Goal: Task Accomplishment & Management: Use online tool/utility

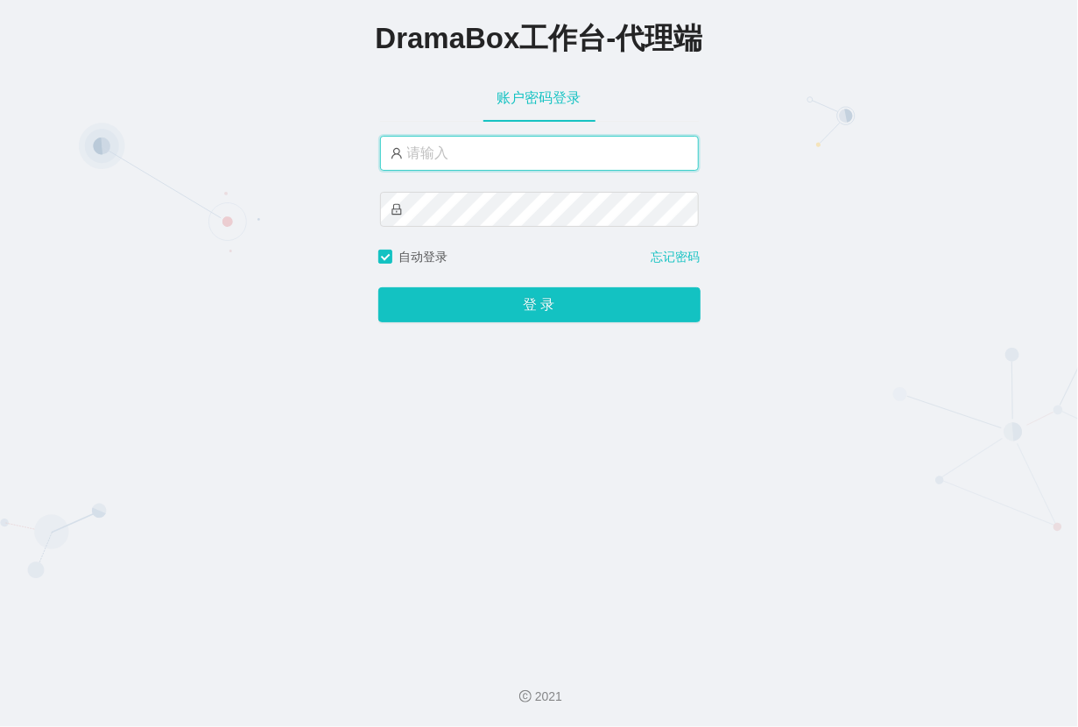
click at [411, 169] on input "text" at bounding box center [539, 153] width 319 height 35
paste input "HK05"
type input "HK05"
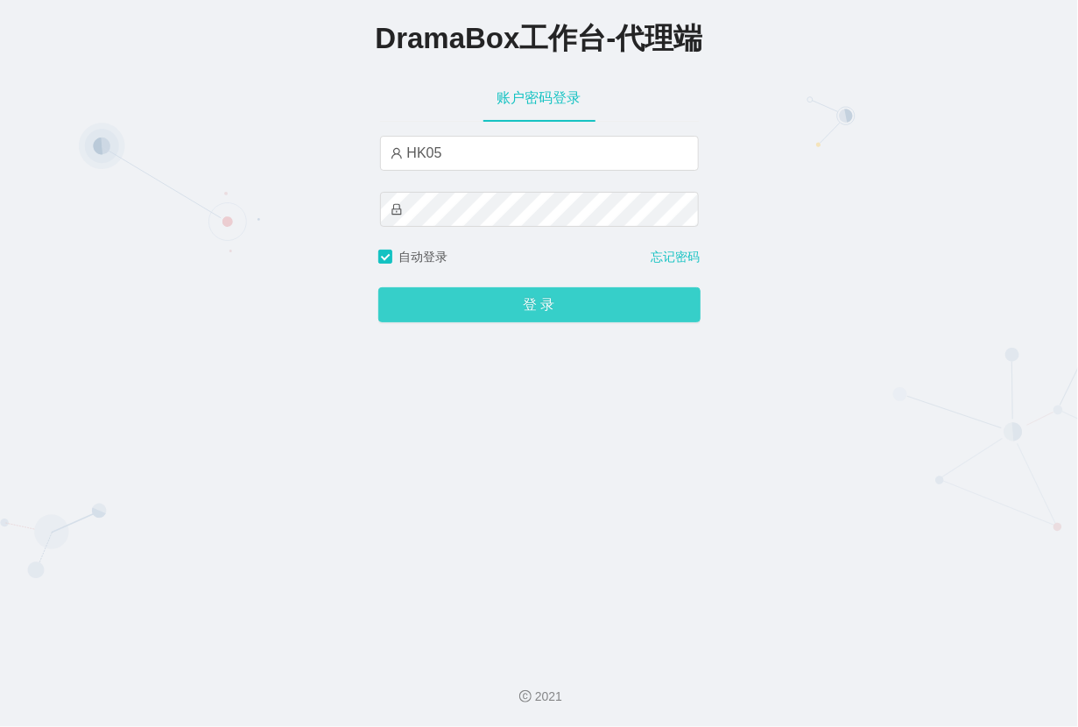
click at [468, 298] on button "登 录" at bounding box center [539, 304] width 322 height 35
click at [491, 316] on button "登 录" at bounding box center [539, 304] width 322 height 35
click at [487, 306] on button "登 录" at bounding box center [539, 304] width 322 height 35
click at [460, 296] on button "登 录" at bounding box center [539, 304] width 322 height 35
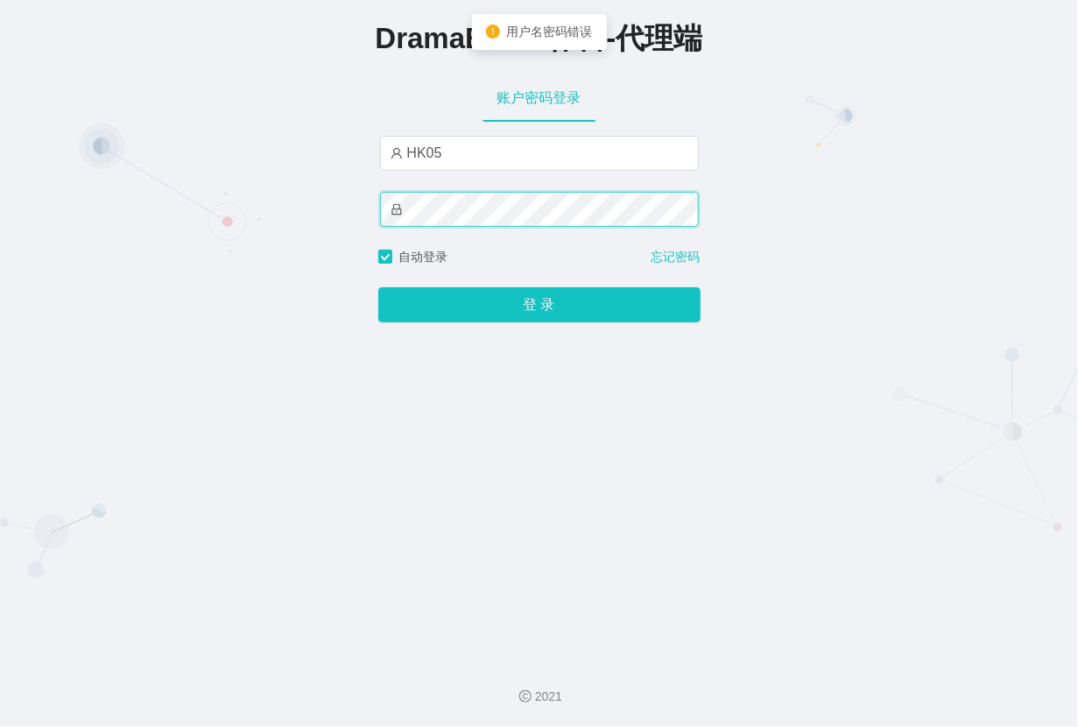
click at [227, 218] on div "DramaBox工作台-代理端 账户密码登录 HK05 自动登录 忘记密码 登 录" at bounding box center [539, 322] width 1078 height 645
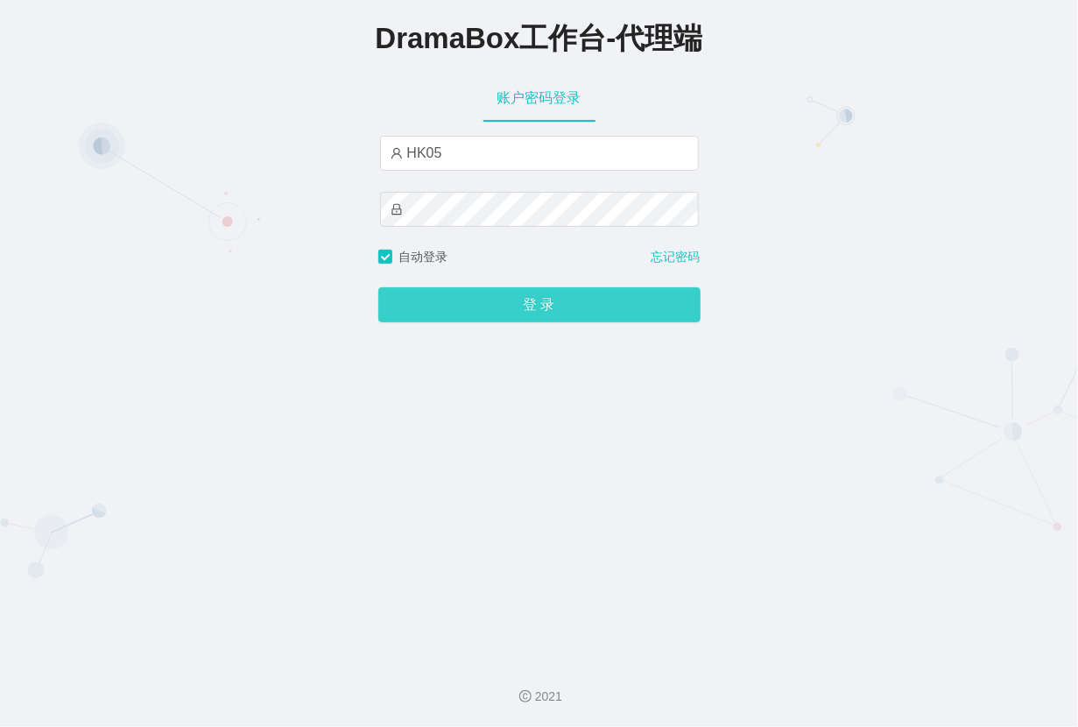
click at [498, 311] on button "登 录" at bounding box center [539, 304] width 322 height 35
